Goal: Navigation & Orientation: Go to known website

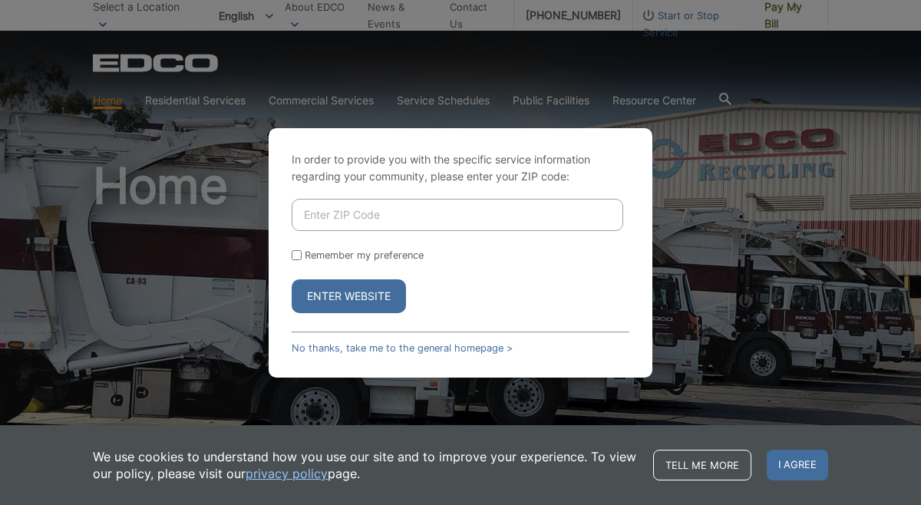
click at [359, 216] on input "Enter ZIP Code" at bounding box center [458, 215] width 332 height 32
type input "92084"
click at [351, 289] on button "Enter Website" at bounding box center [349, 296] width 114 height 34
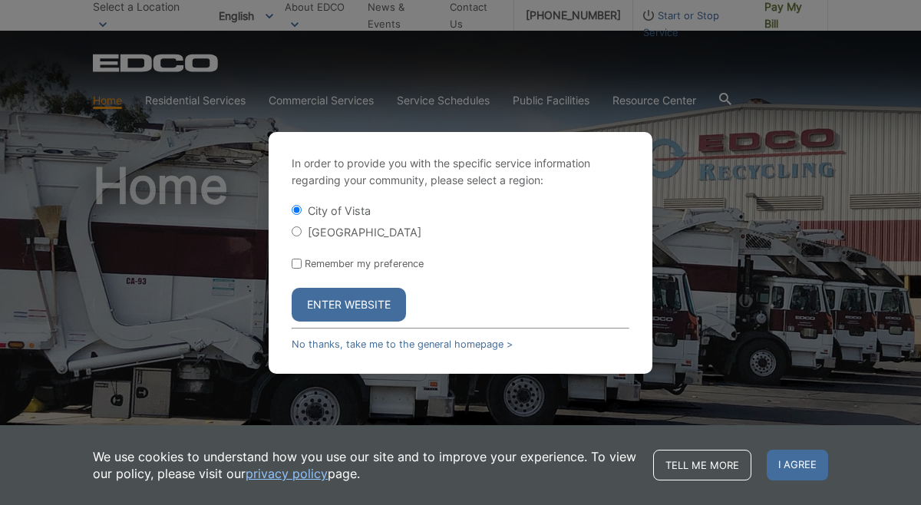
click at [352, 302] on button "Enter Website" at bounding box center [349, 305] width 114 height 34
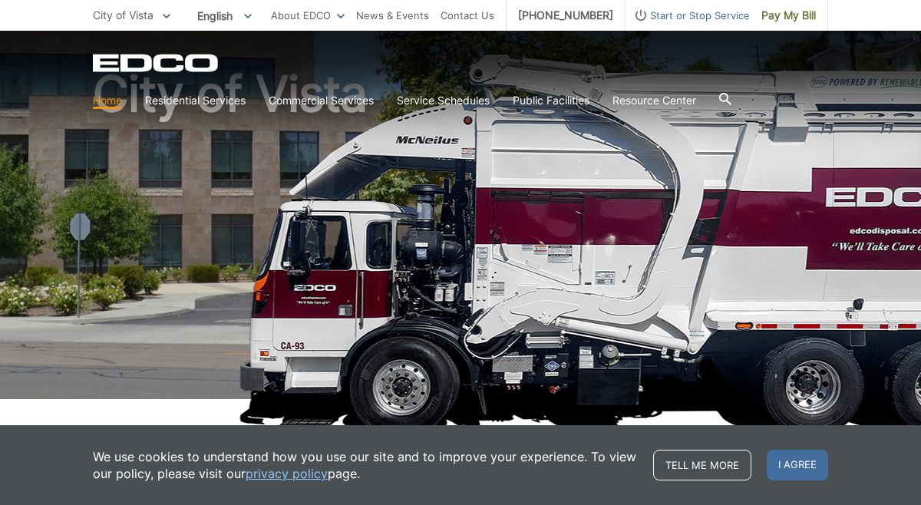
scroll to position [123, 0]
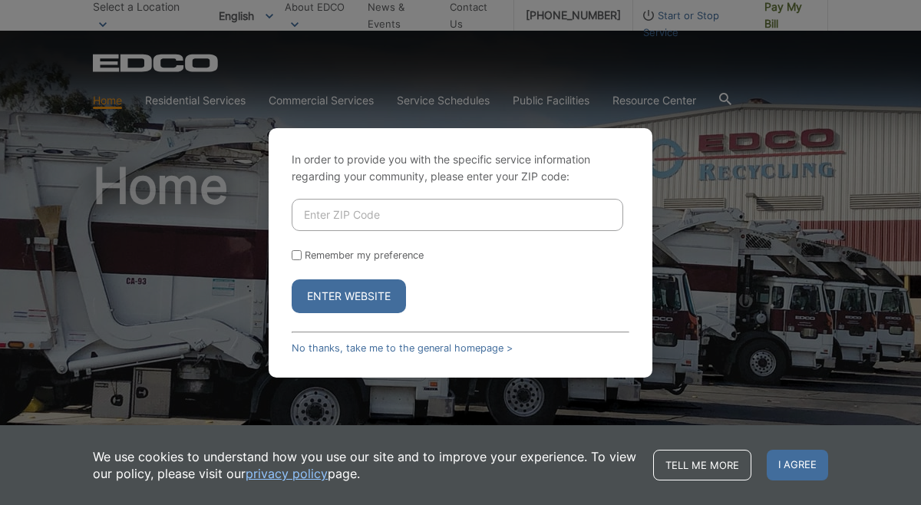
click at [336, 202] on input "Enter ZIP Code" at bounding box center [458, 215] width 332 height 32
type input "92084"
click at [349, 290] on button "Enter Website" at bounding box center [349, 296] width 114 height 34
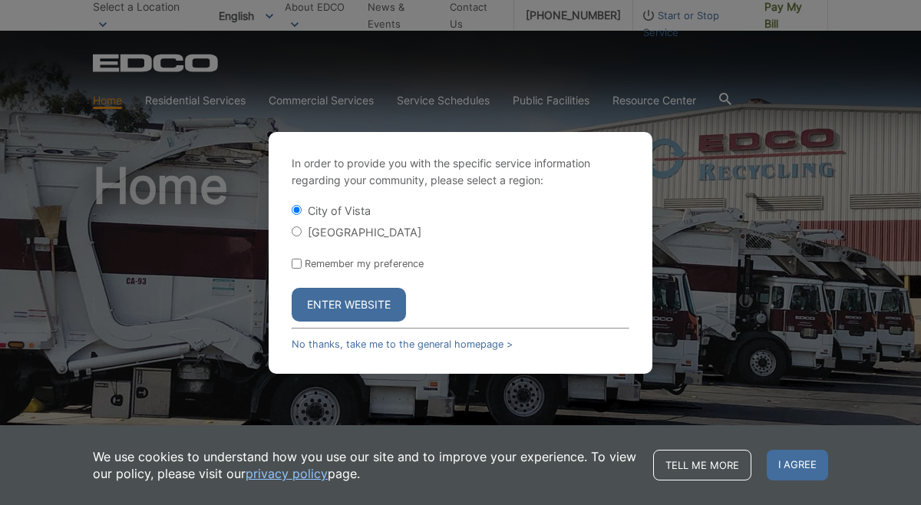
click at [351, 304] on button "Enter Website" at bounding box center [349, 305] width 114 height 34
